Goal: Use online tool/utility: Utilize a website feature to perform a specific function

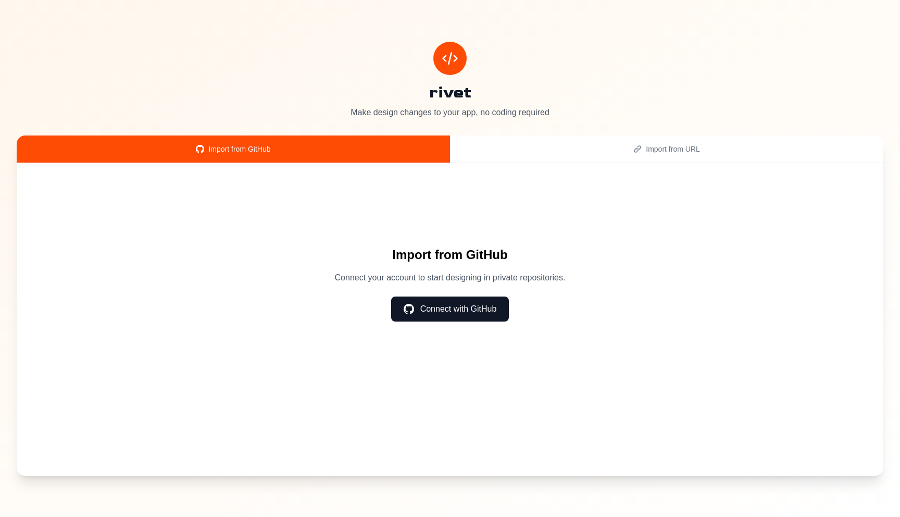
click at [466, 309] on button "Connect with GitHub" at bounding box center [450, 308] width 118 height 25
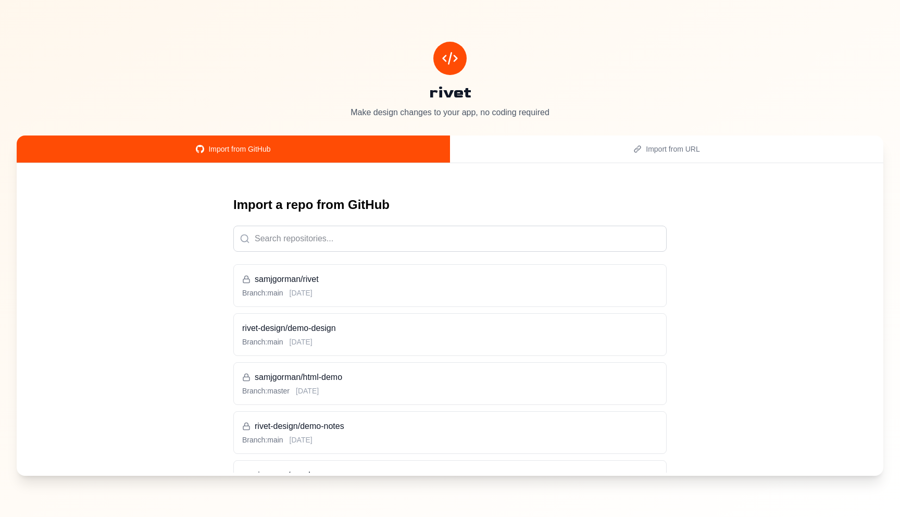
click at [338, 330] on h3 "rivet-design/demo-design" at bounding box center [450, 328] width 416 height 12
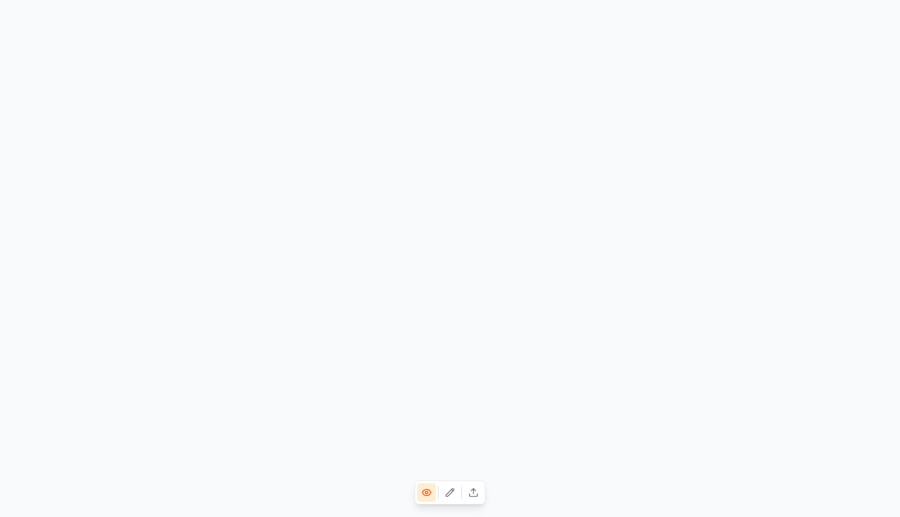
click at [447, 489] on icon at bounding box center [450, 492] width 10 height 10
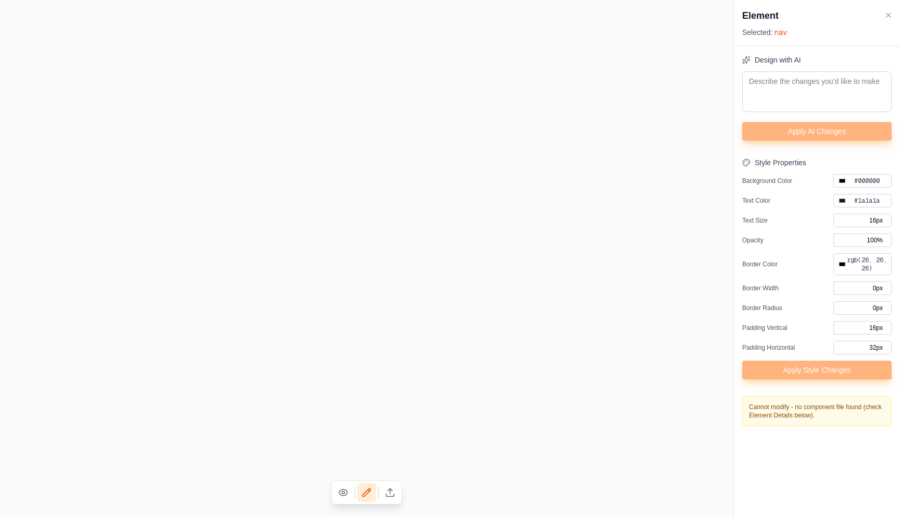
click at [890, 14] on button "✕" at bounding box center [888, 15] width 7 height 12
type input "#000000"
type input "20.8px"
type input "#000000"
type input "#5149e6"
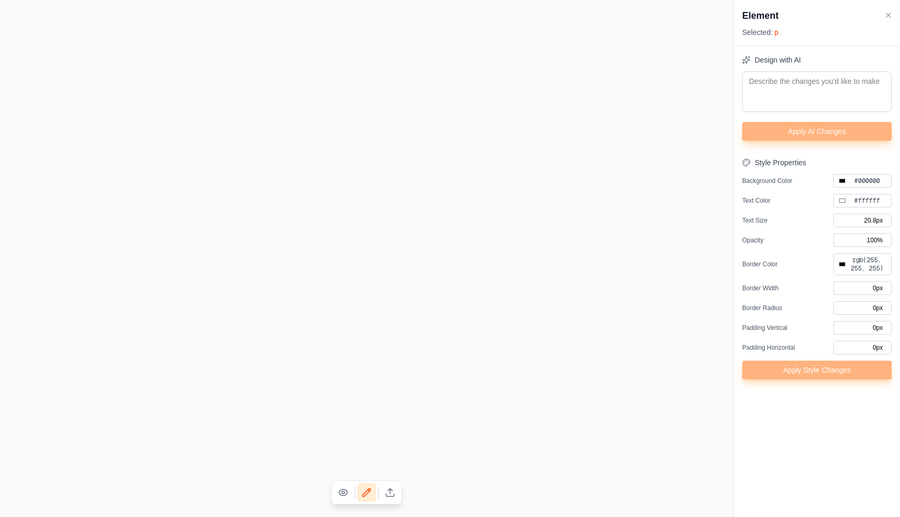
type input "17.6px"
type input "#000000"
type input "8px"
type input "18px"
type input "36px"
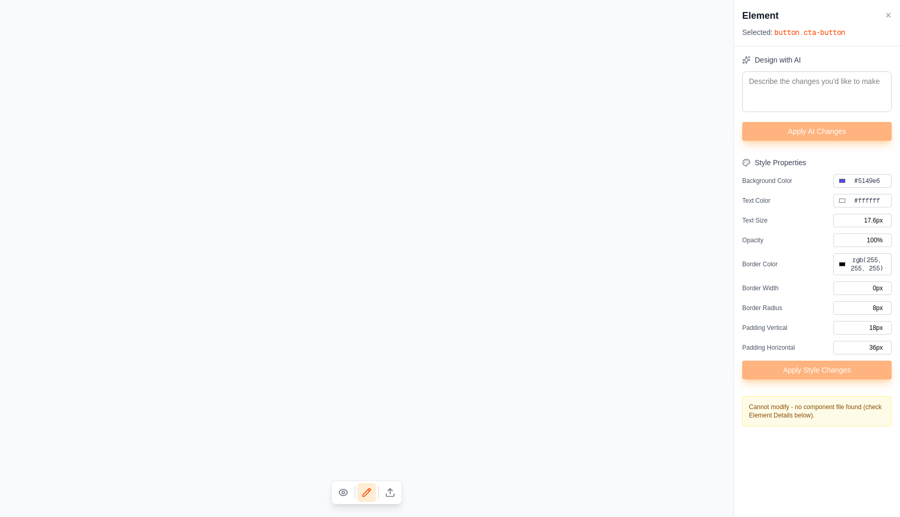
type input "#000000"
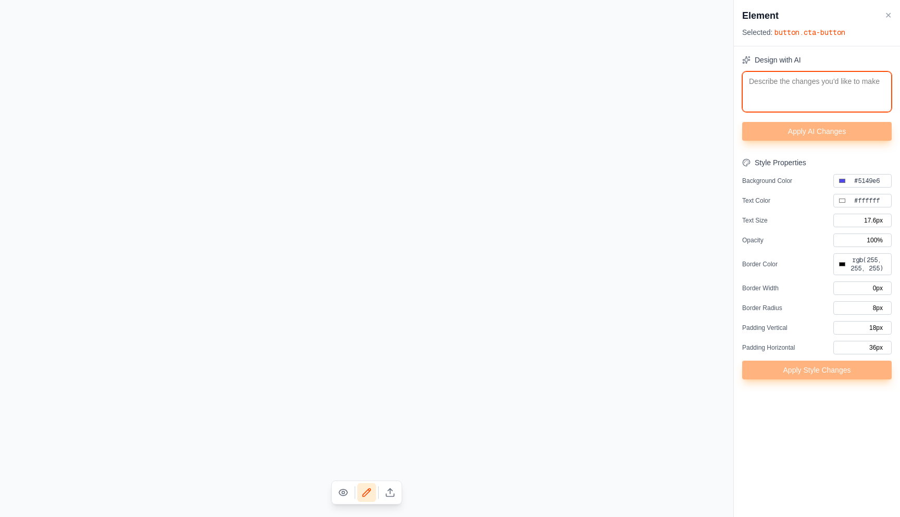
click at [796, 103] on textarea at bounding box center [816, 91] width 149 height 41
type textarea "m"
type input "#000000"
type textarea "ma"
type input "#000000"
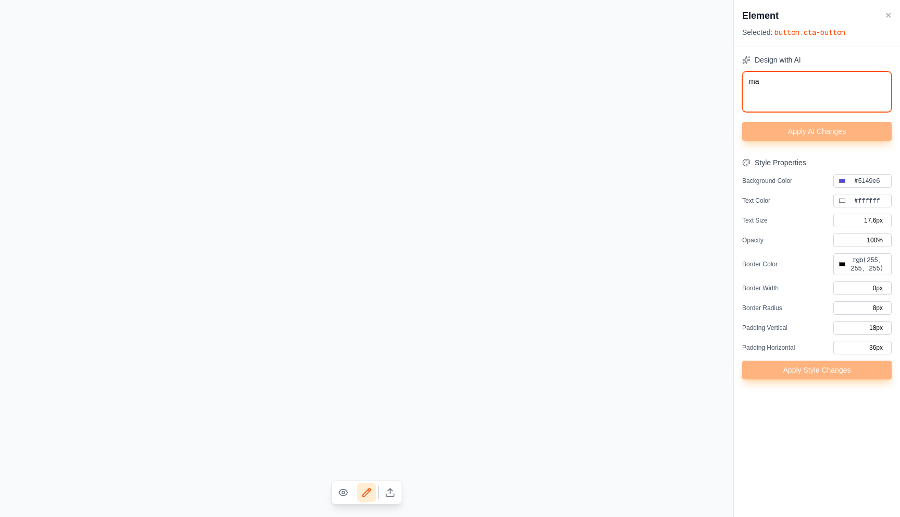
type textarea "mak"
type input "#000000"
type textarea "make"
type input "#000000"
type textarea "make"
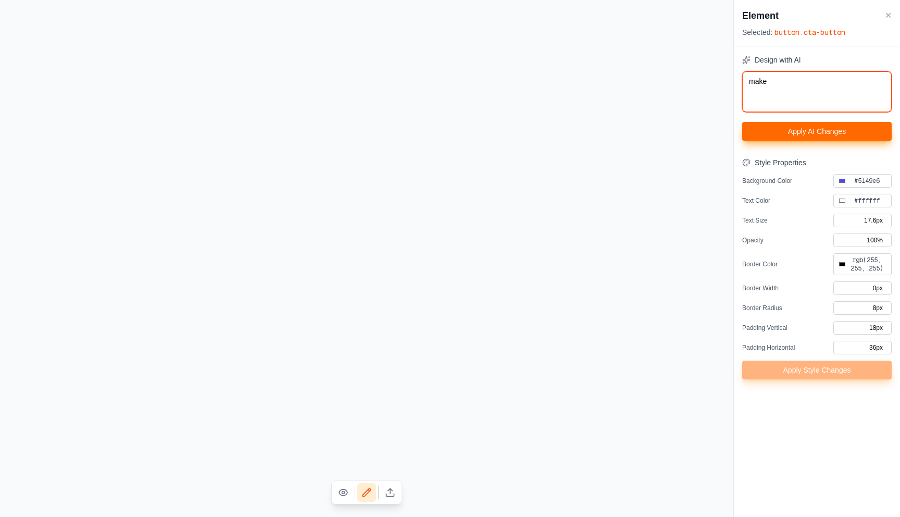
type input "#000000"
type textarea "make t"
type input "#000000"
type textarea "make th"
type input "#000000"
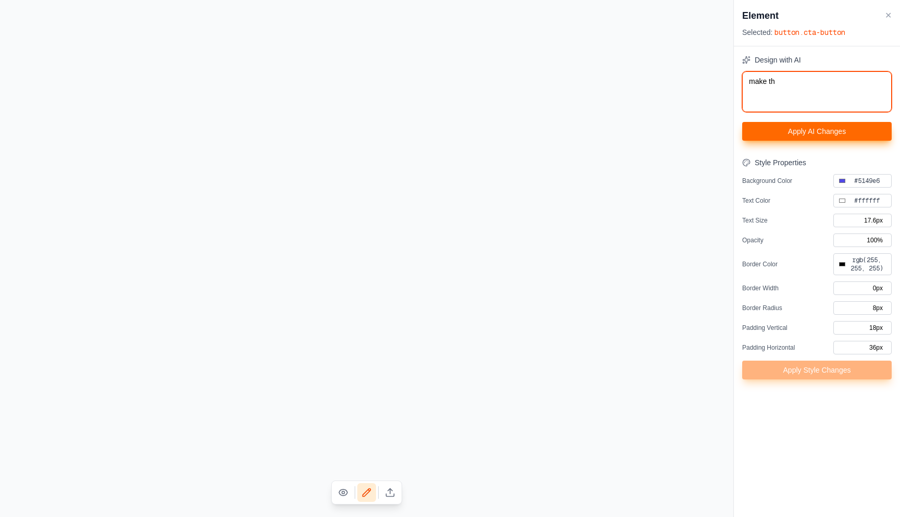
type textarea "make the"
type input "#000000"
type textarea "make the"
type input "#000000"
type textarea "make the b"
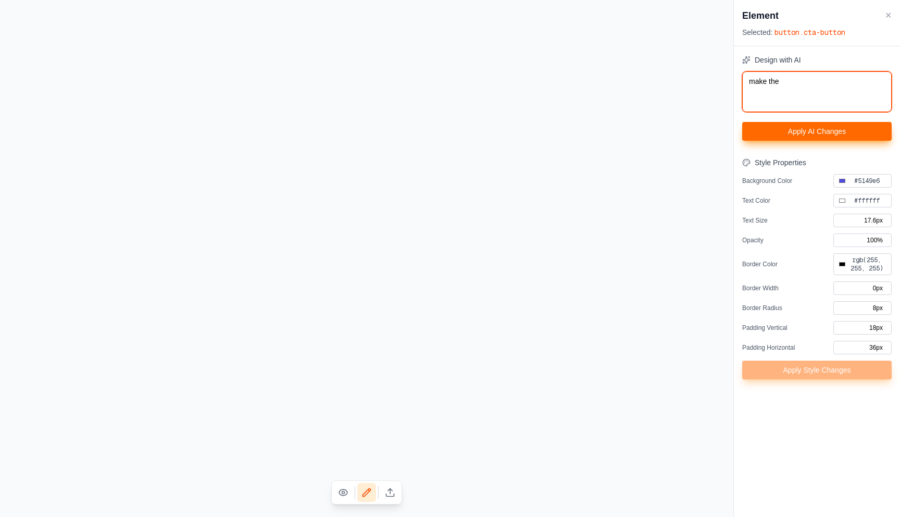
type input "#000000"
type textarea "make the bu"
type input "#000000"
type textarea "make the but"
type input "#000000"
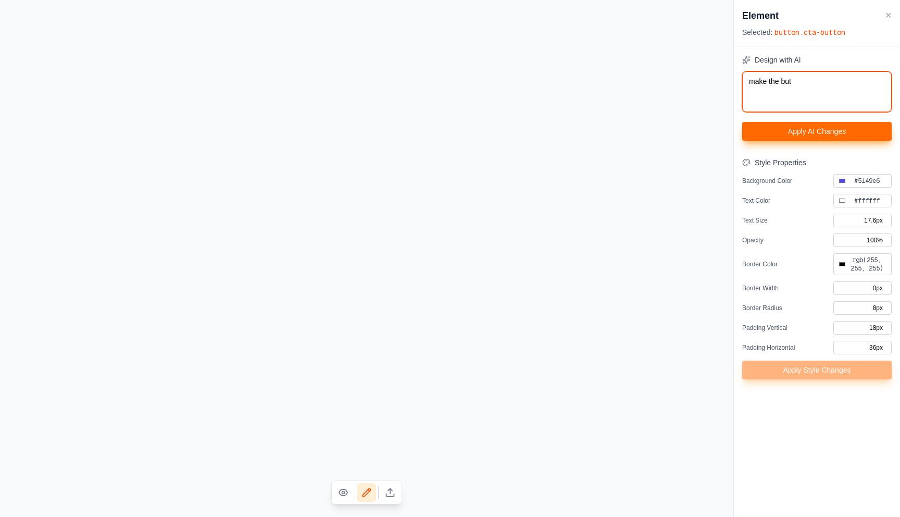
type textarea "make the butt"
type input "#000000"
type textarea "make the butto"
type input "#000000"
type textarea "make the button"
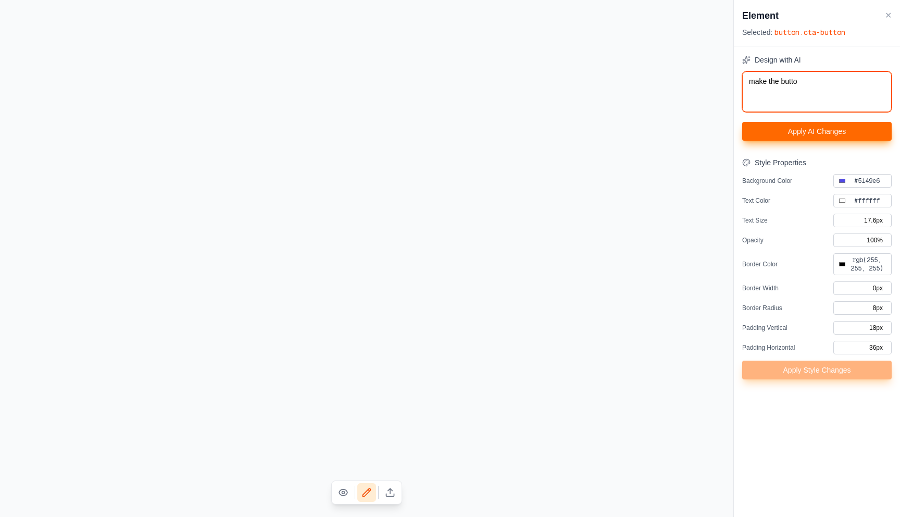
type input "#000000"
type textarea "make the button"
type input "#000000"
type textarea "make the button o"
type input "#000000"
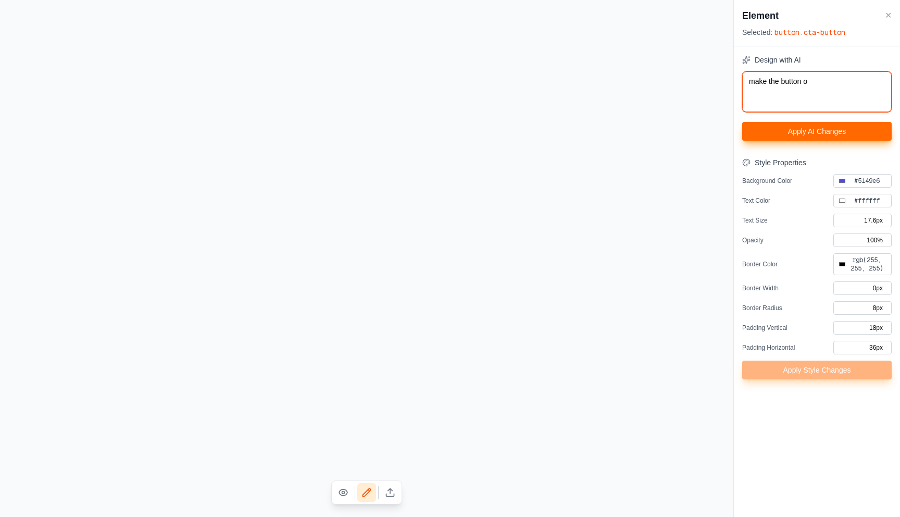
type textarea "make the button or"
type input "#000000"
type textarea "make the button ora"
type input "#000000"
type textarea "make the button oran"
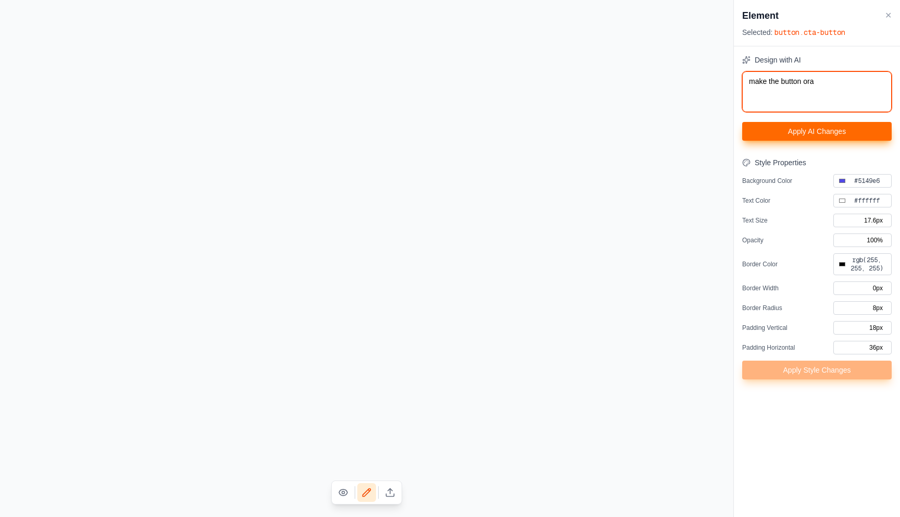
type input "#000000"
type textarea "make the button orang"
type input "#000000"
type textarea "make the button orange"
type input "#000000"
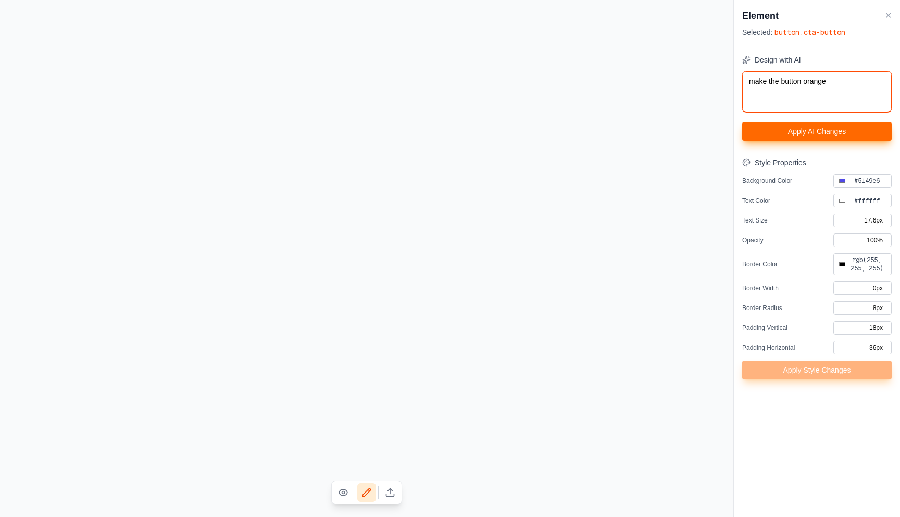
type textarea "make the button orange"
click at [826, 129] on button "Apply AI Changes" at bounding box center [816, 131] width 149 height 19
type input "#000000"
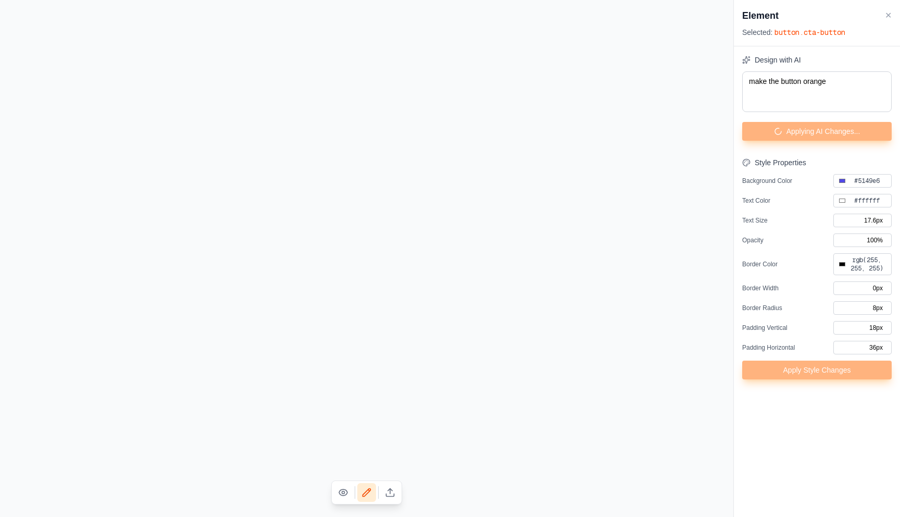
type input "#000000"
type input "72px"
type input "#000000"
type input "0px"
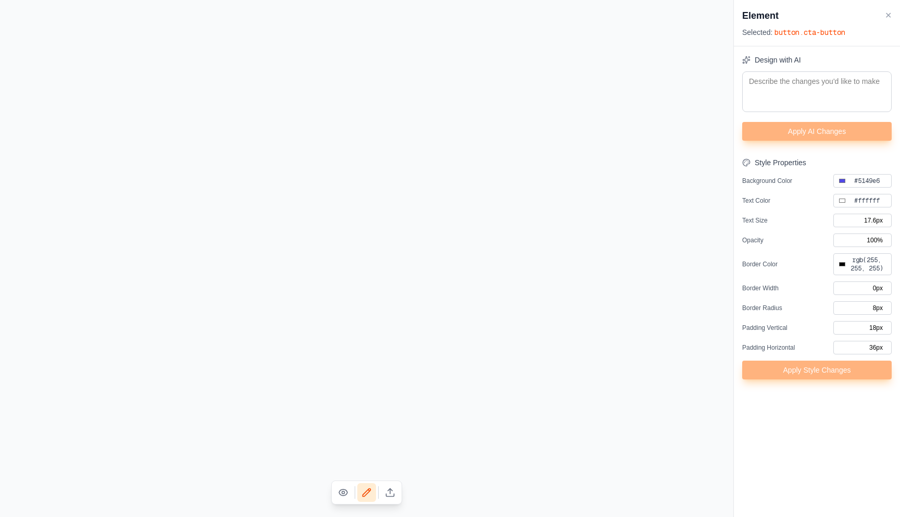
type input "0px"
click at [388, 488] on icon at bounding box center [390, 489] width 4 height 2
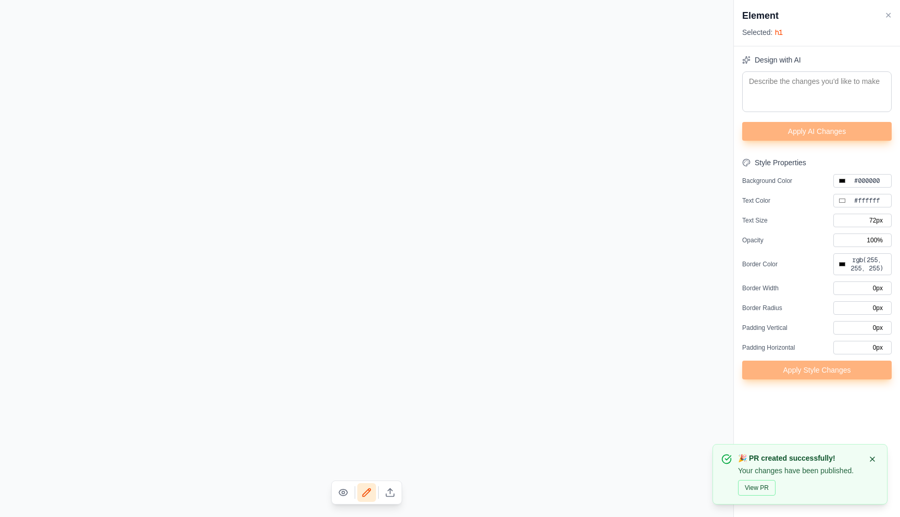
click at [755, 488] on button "View PR" at bounding box center [756, 488] width 37 height 16
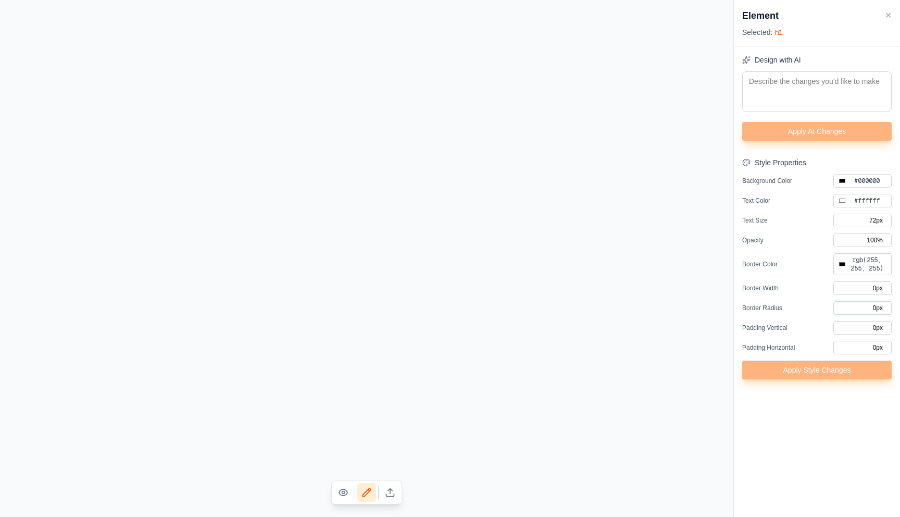
type input "#000000"
type input "20.8px"
type input "#000000"
type input "#ffa500"
type input "17.6px"
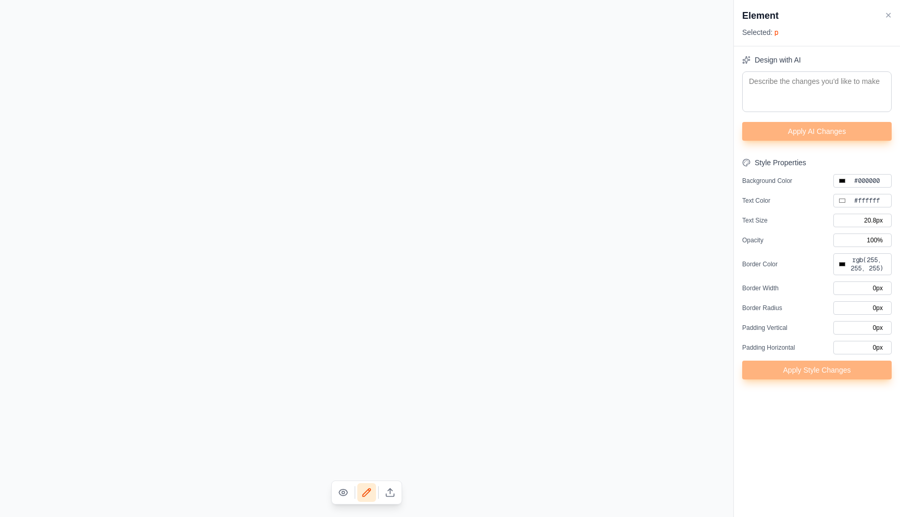
type input "#000000"
type input "8px"
type input "18px"
type input "36px"
type input "#000000"
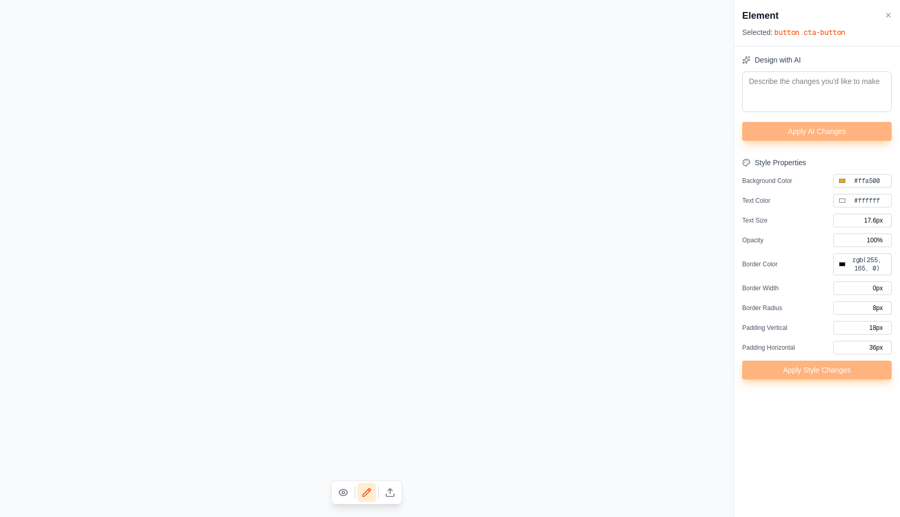
type input "#000000"
type input "72px"
type input "#000000"
type input "0px"
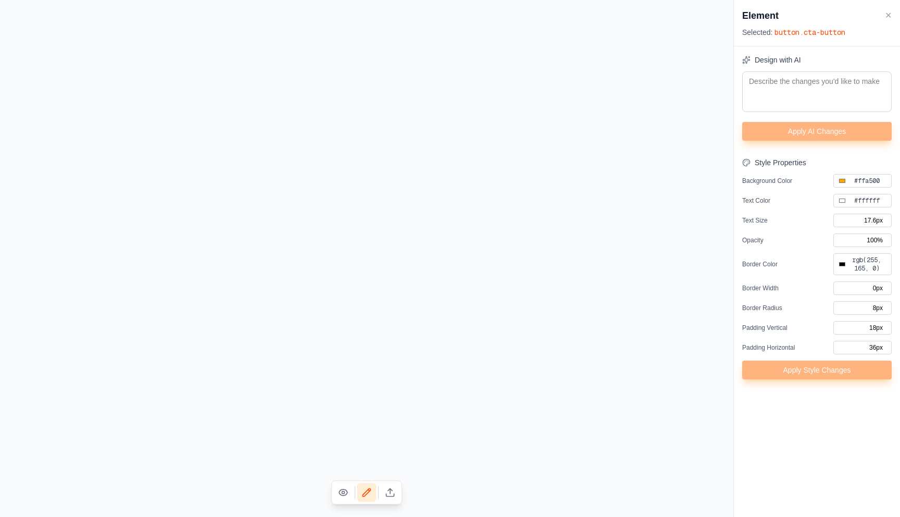
type input "0px"
type input "#000000"
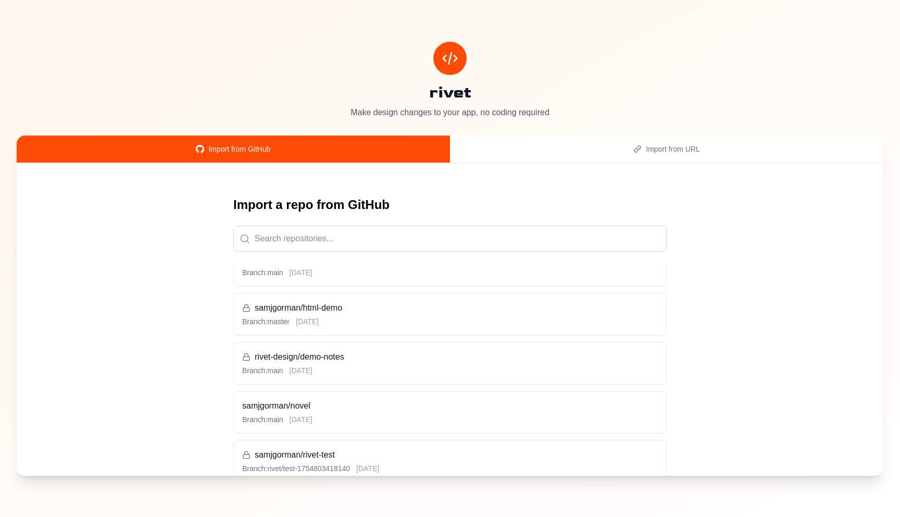
scroll to position [73, 0]
click at [374, 352] on h3 "rivet-design/demo-notes" at bounding box center [450, 352] width 416 height 12
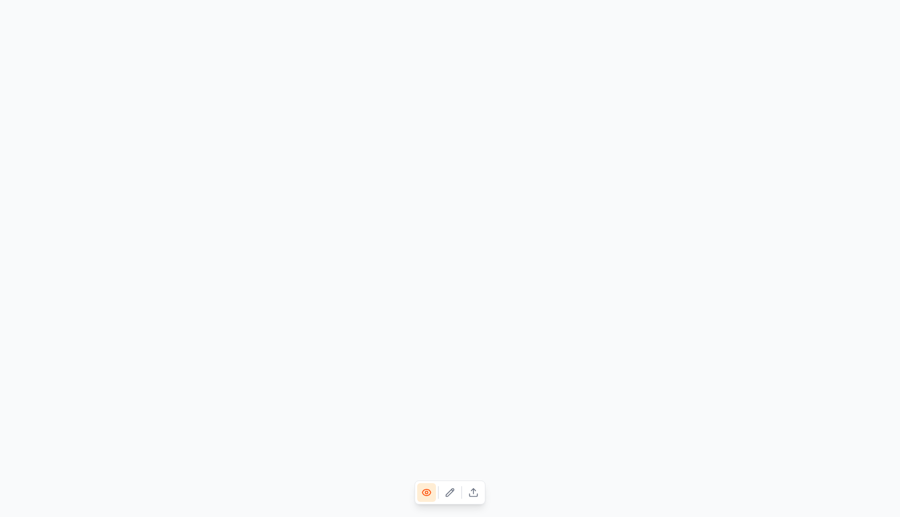
click at [450, 493] on icon at bounding box center [450, 492] width 8 height 8
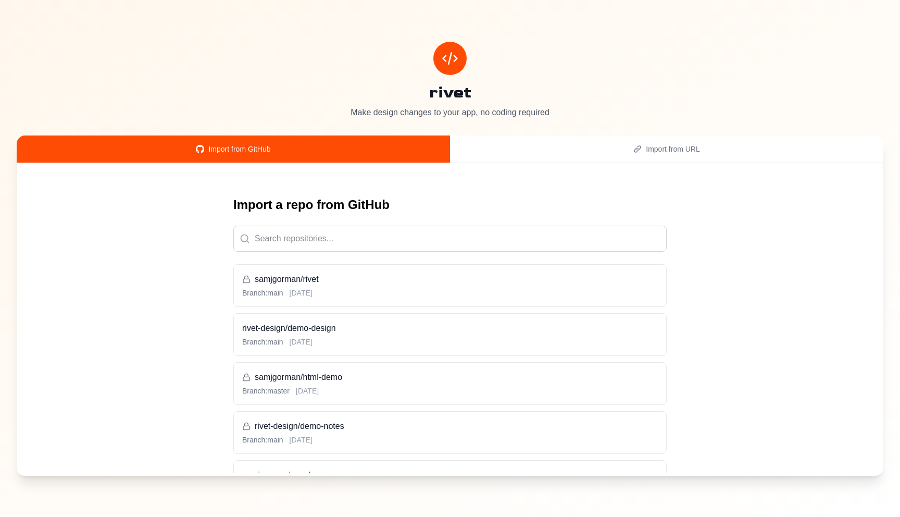
click at [460, 58] on div at bounding box center [449, 58] width 33 height 33
